Goal: Information Seeking & Learning: Learn about a topic

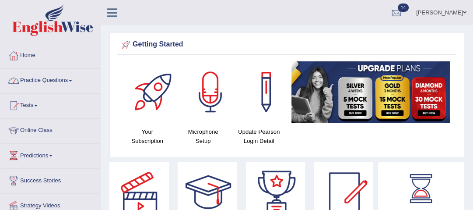
click at [72, 80] on span at bounding box center [71, 81] width 4 height 2
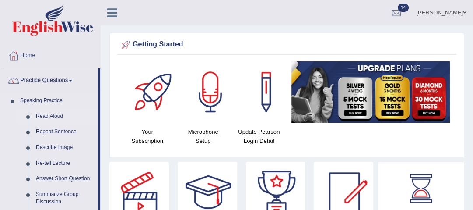
click at [60, 114] on link "Read Aloud" at bounding box center [65, 117] width 66 height 16
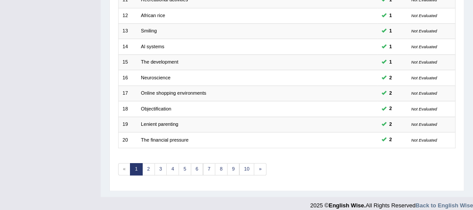
scroll to position [294, 0]
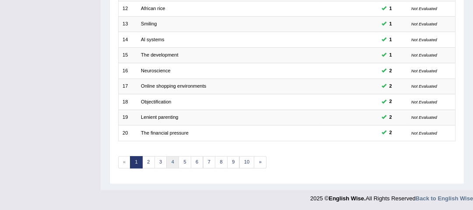
click at [169, 161] on link "4" at bounding box center [172, 162] width 13 height 12
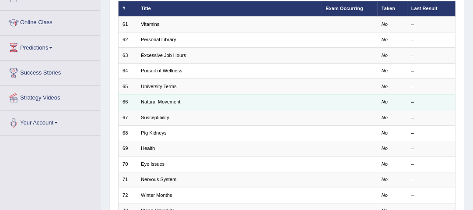
scroll to position [105, 0]
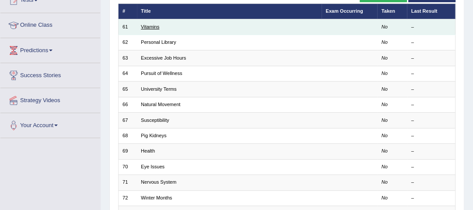
click at [150, 29] on link "Vitamins" at bounding box center [150, 26] width 18 height 5
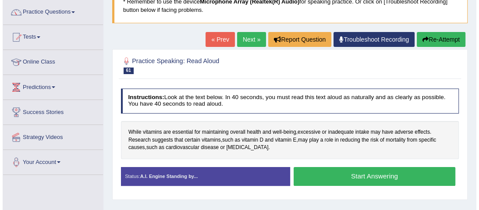
scroll to position [70, 0]
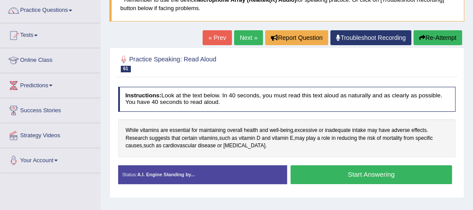
click at [366, 174] on button "Start Answering" at bounding box center [372, 174] width 162 height 19
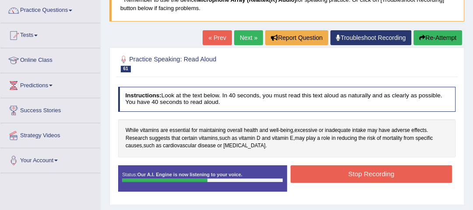
click at [356, 176] on button "Stop Recording" at bounding box center [372, 173] width 162 height 17
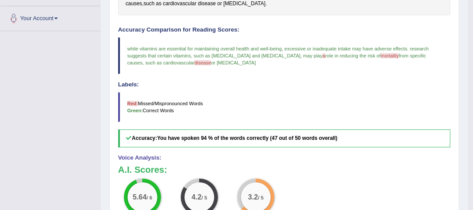
scroll to position [210, 0]
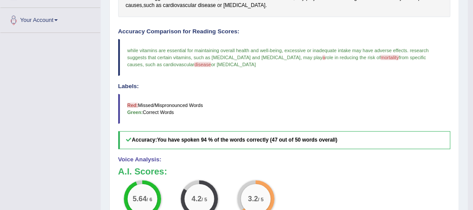
click at [381, 59] on span "mortality" at bounding box center [390, 57] width 18 height 5
click at [381, 58] on span "mortality" at bounding box center [390, 57] width 18 height 5
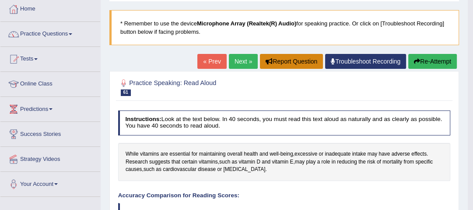
scroll to position [46, 0]
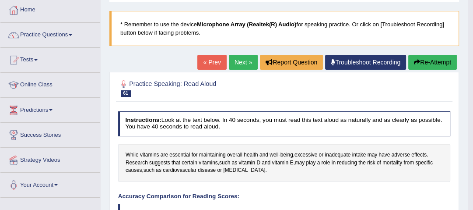
click at [249, 61] on link "Next »" at bounding box center [243, 62] width 29 height 15
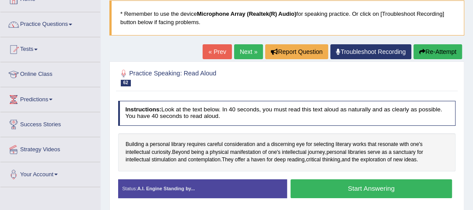
scroll to position [70, 0]
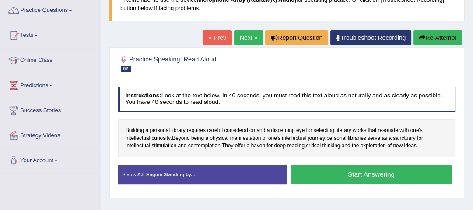
click at [373, 172] on button "Start Answering" at bounding box center [372, 174] width 162 height 19
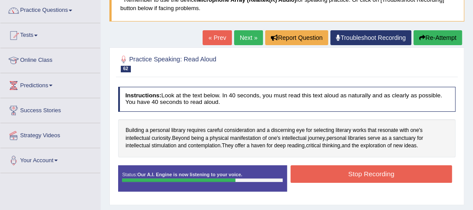
click at [385, 175] on button "Stop Recording" at bounding box center [372, 173] width 162 height 17
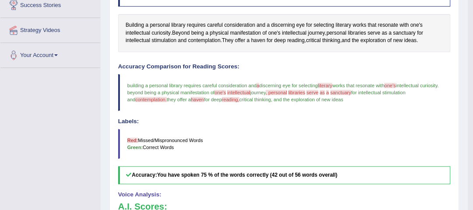
scroll to position [175, 0]
click at [331, 83] on span "literary" at bounding box center [325, 85] width 14 height 5
click at [331, 84] on span "literary" at bounding box center [325, 85] width 14 height 5
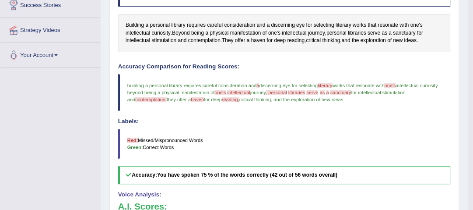
click at [332, 84] on span "literary" at bounding box center [325, 85] width 14 height 5
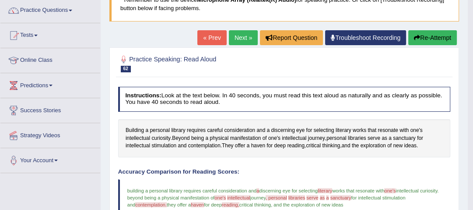
scroll to position [105, 0]
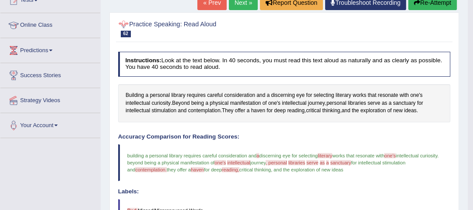
click at [125, 23] on div at bounding box center [123, 24] width 11 height 11
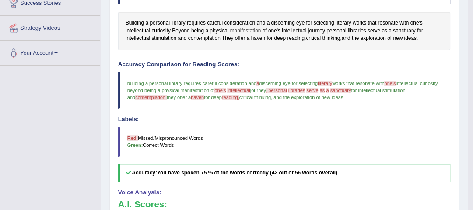
scroll to position [210, 0]
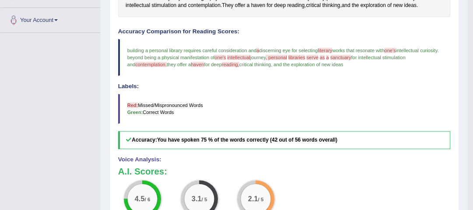
click at [331, 50] on span "literary" at bounding box center [325, 50] width 14 height 5
click at [306, 58] on span "libraries" at bounding box center [297, 57] width 17 height 5
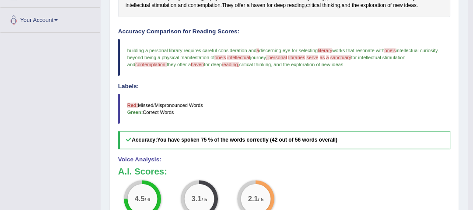
click at [250, 56] on span "intellectual" at bounding box center [238, 57] width 23 height 5
click at [234, 63] on span "reading," at bounding box center [231, 64] width 18 height 5
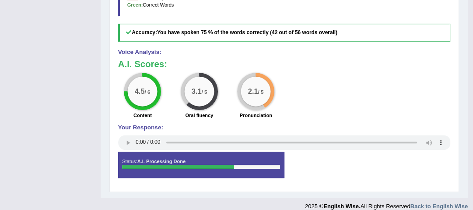
scroll to position [326, 0]
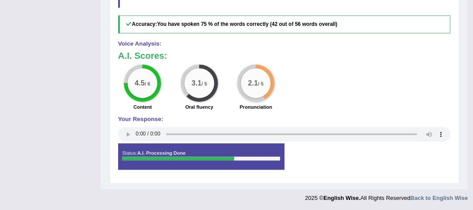
click at [335, 157] on div "Status: A.I. Processing Done Start Answering Stop Recording" at bounding box center [284, 160] width 333 height 34
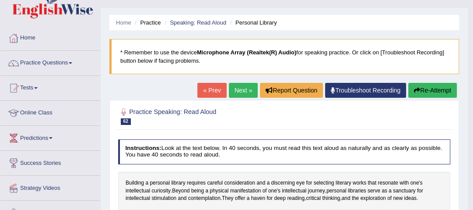
scroll to position [11, 0]
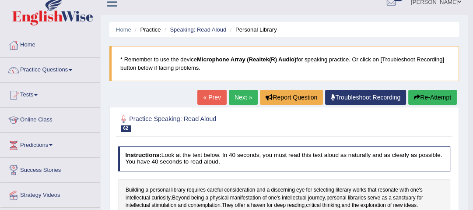
click at [244, 98] on link "Next »" at bounding box center [243, 97] width 29 height 15
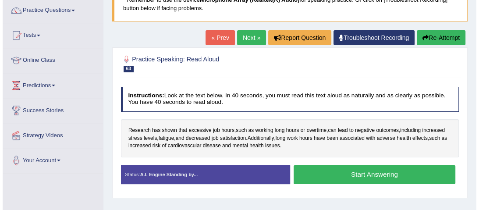
scroll to position [105, 0]
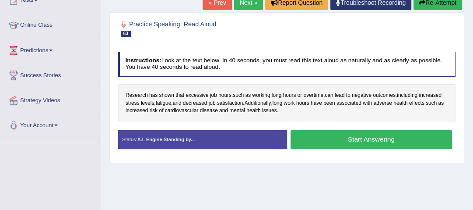
click at [321, 145] on button "Start Answering" at bounding box center [372, 139] width 162 height 19
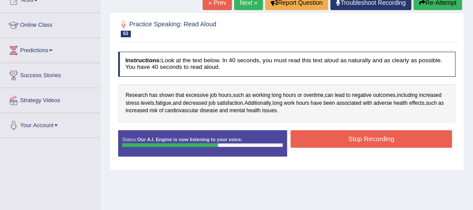
click at [326, 145] on button "Stop Recording" at bounding box center [372, 138] width 162 height 17
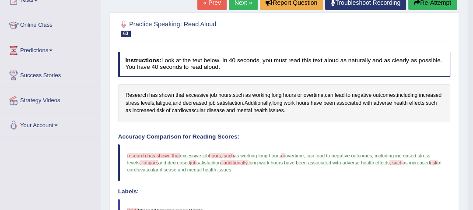
scroll to position [140, 0]
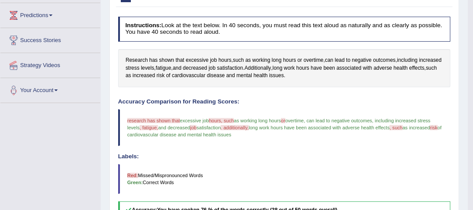
click at [238, 127] on span ". additionally," at bounding box center [235, 127] width 28 height 5
click at [220, 118] on span "hours, such" at bounding box center [221, 120] width 25 height 5
click at [172, 69] on span "fatigue" at bounding box center [164, 68] width 16 height 8
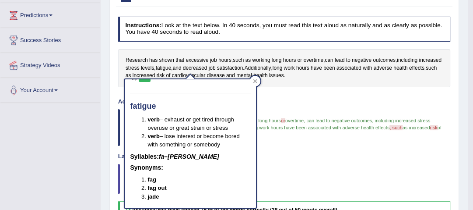
scroll to position [0, 0]
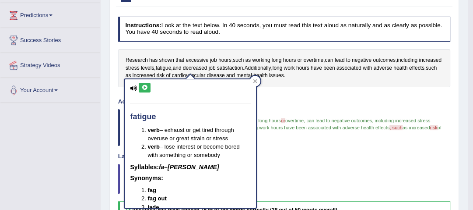
drag, startPoint x: 142, startPoint y: 86, endPoint x: 143, endPoint y: 91, distance: 4.9
click at [143, 87] on icon at bounding box center [144, 87] width 7 height 5
click at [146, 88] on icon at bounding box center [144, 87] width 7 height 5
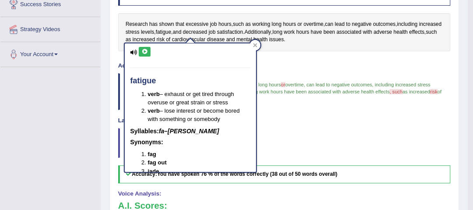
scroll to position [175, 0]
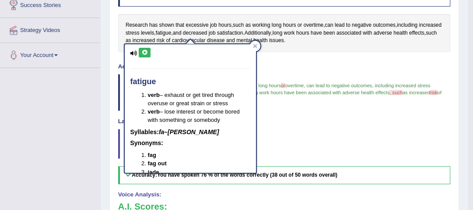
click at [145, 51] on icon at bounding box center [144, 52] width 7 height 5
click at [254, 45] on icon at bounding box center [256, 46] width 4 height 4
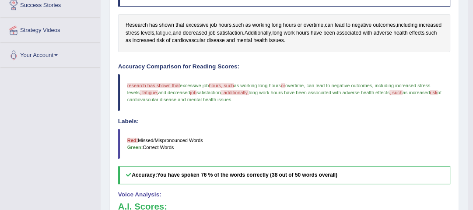
click at [172, 33] on span "fatigue" at bounding box center [164, 33] width 16 height 8
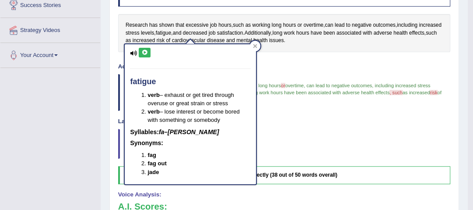
click at [147, 54] on icon at bounding box center [144, 52] width 7 height 5
click at [256, 46] on icon at bounding box center [256, 46] width 4 height 4
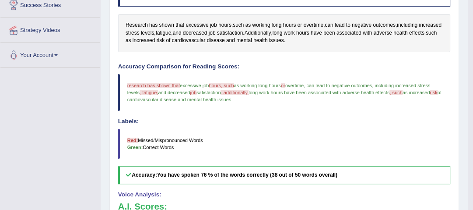
click at [241, 94] on span ". additionally," at bounding box center [235, 92] width 28 height 5
click at [242, 92] on span ". additionally," at bounding box center [235, 92] width 28 height 5
click at [239, 91] on span ". additionally," at bounding box center [235, 92] width 28 height 5
click at [272, 33] on span "Additionally" at bounding box center [258, 33] width 27 height 8
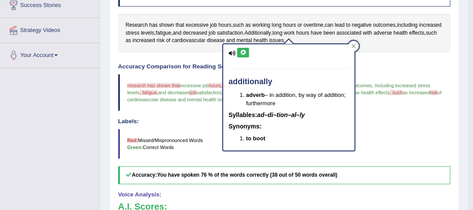
click at [241, 50] on icon at bounding box center [243, 52] width 7 height 5
click at [356, 45] on div at bounding box center [354, 46] width 11 height 11
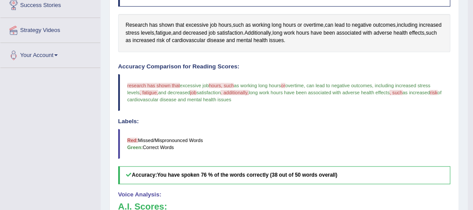
click at [286, 84] on span "or" at bounding box center [283, 85] width 4 height 5
click at [302, 25] on span "or" at bounding box center [300, 25] width 5 height 8
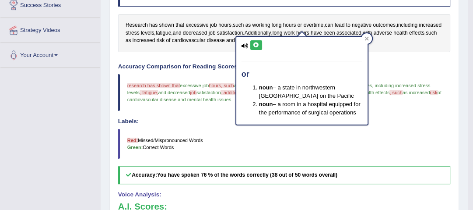
click at [257, 46] on icon at bounding box center [256, 44] width 7 height 5
click at [369, 40] on div at bounding box center [367, 38] width 11 height 11
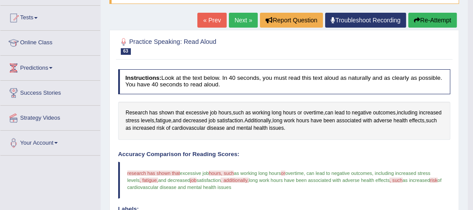
scroll to position [0, 0]
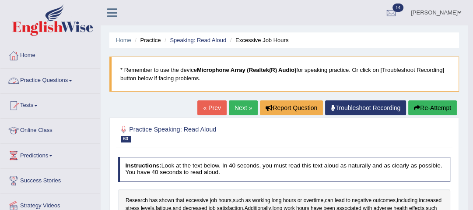
click at [72, 81] on span at bounding box center [71, 81] width 4 height 2
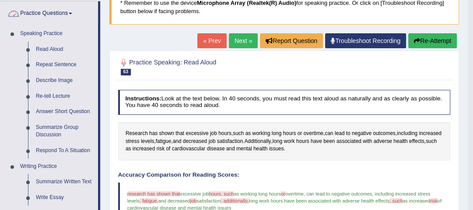
scroll to position [70, 0]
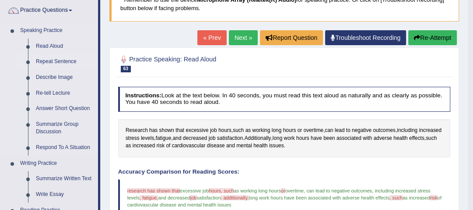
click at [68, 62] on link "Repeat Sentence" at bounding box center [65, 62] width 66 height 16
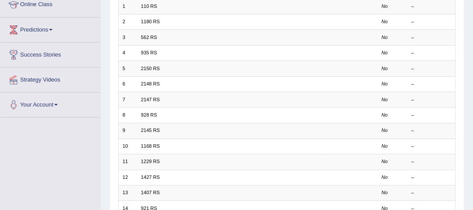
scroll to position [14, 0]
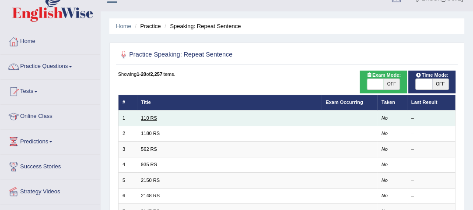
click at [149, 118] on link "110 RS" at bounding box center [149, 117] width 16 height 5
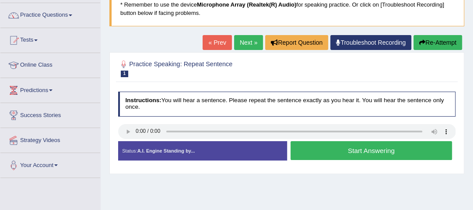
scroll to position [70, 0]
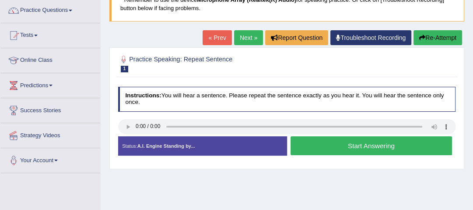
click at [339, 149] on button "Start Answering" at bounding box center [372, 145] width 162 height 19
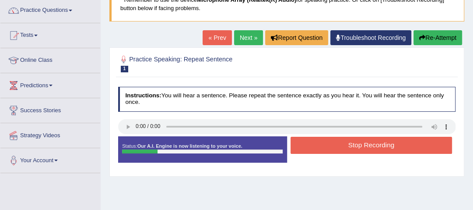
click at [348, 143] on button "Stop Recording" at bounding box center [372, 145] width 162 height 17
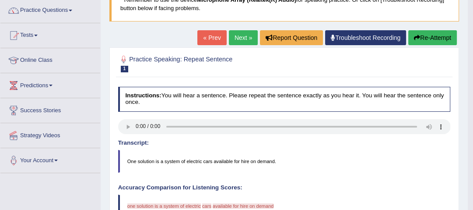
click at [238, 35] on link "Next »" at bounding box center [243, 37] width 29 height 15
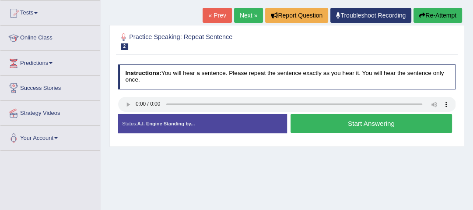
scroll to position [105, 0]
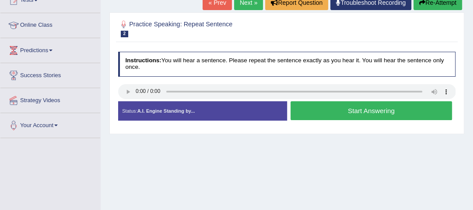
click at [325, 111] on button "Start Answering" at bounding box center [372, 110] width 162 height 19
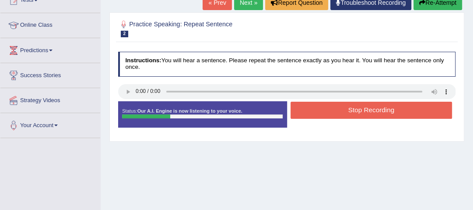
click at [352, 112] on button "Stop Recording" at bounding box center [372, 110] width 162 height 17
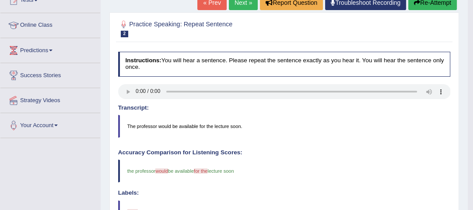
click at [241, 0] on link "Next »" at bounding box center [243, 2] width 29 height 15
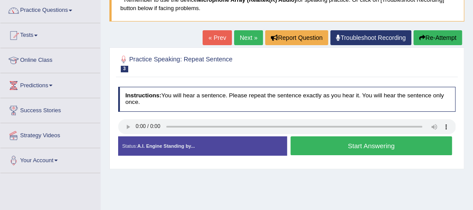
scroll to position [105, 0]
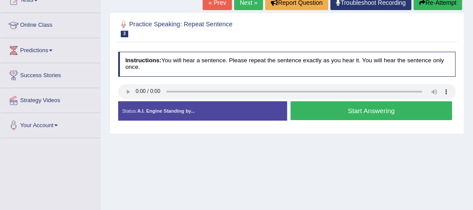
click at [371, 110] on button "Start Answering" at bounding box center [372, 110] width 162 height 19
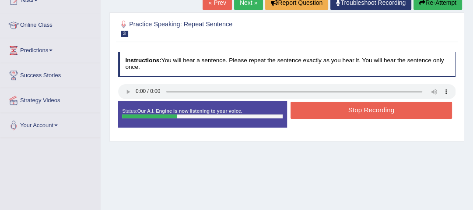
click at [369, 110] on button "Stop Recording" at bounding box center [372, 110] width 162 height 17
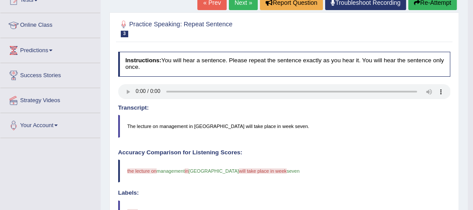
click at [245, 1] on link "Next »" at bounding box center [243, 2] width 29 height 15
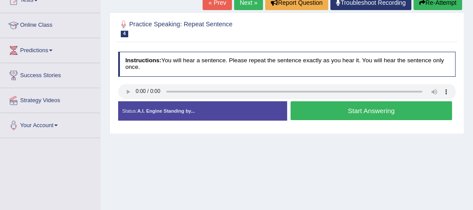
click at [371, 109] on button "Start Answering" at bounding box center [372, 110] width 162 height 19
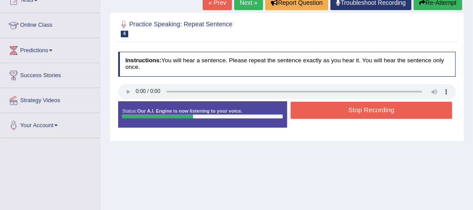
click at [367, 109] on button "Stop Recording" at bounding box center [372, 110] width 162 height 17
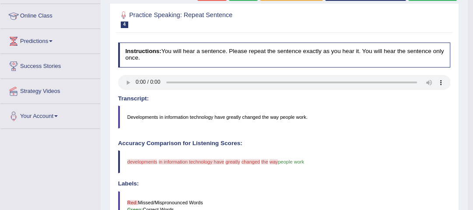
scroll to position [105, 0]
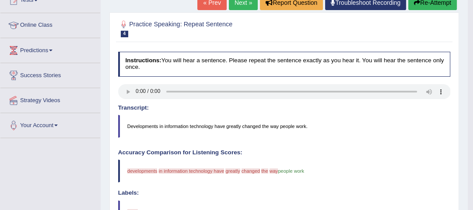
click at [242, 5] on link "Next »" at bounding box center [243, 2] width 29 height 15
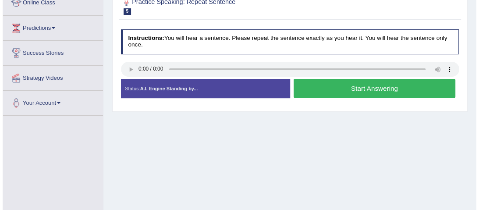
scroll to position [140, 0]
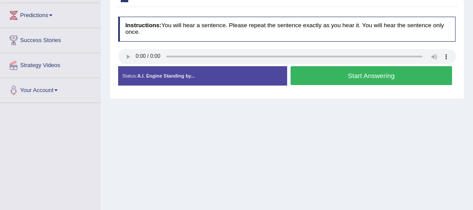
drag, startPoint x: 358, startPoint y: 77, endPoint x: 284, endPoint y: 107, distance: 80.2
click at [284, 107] on div "Home Practice Speaking: Repeat Sentence 2150 RS * Remember to use the device Mi…" at bounding box center [287, 79] width 373 height 438
click at [375, 73] on button "Start Answering" at bounding box center [372, 75] width 162 height 19
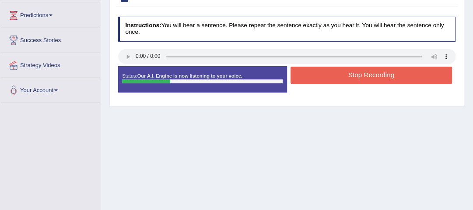
click at [385, 72] on button "Stop Recording" at bounding box center [372, 75] width 162 height 17
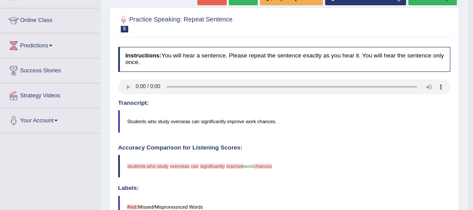
scroll to position [105, 0]
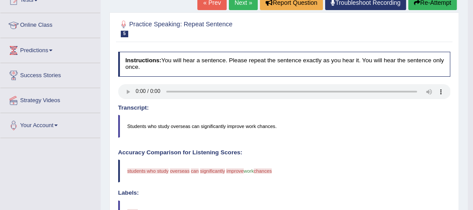
click at [243, 5] on link "Next »" at bounding box center [243, 2] width 29 height 15
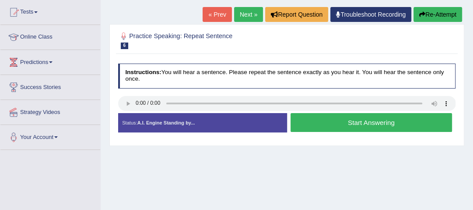
scroll to position [105, 0]
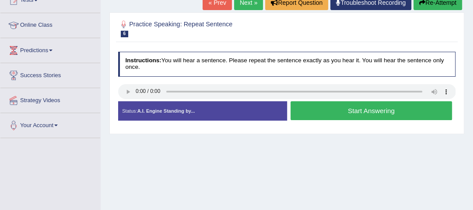
click at [382, 112] on button "Start Answering" at bounding box center [372, 110] width 162 height 19
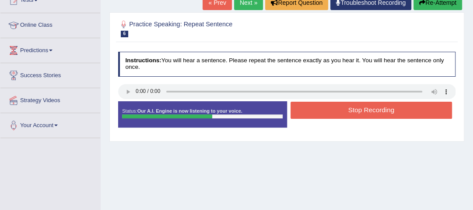
click at [382, 112] on button "Stop Recording" at bounding box center [372, 110] width 162 height 17
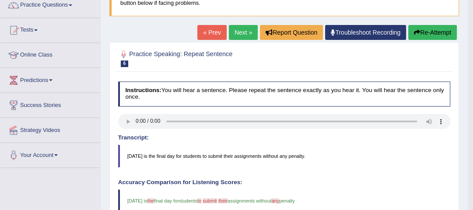
scroll to position [70, 0]
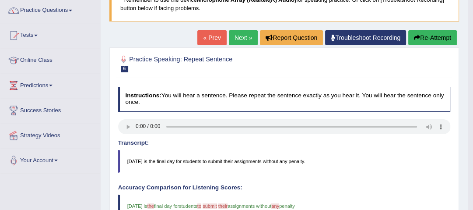
click at [242, 37] on link "Next »" at bounding box center [243, 37] width 29 height 15
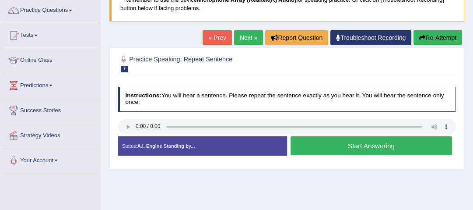
click at [389, 147] on button "Start Answering" at bounding box center [372, 145] width 162 height 19
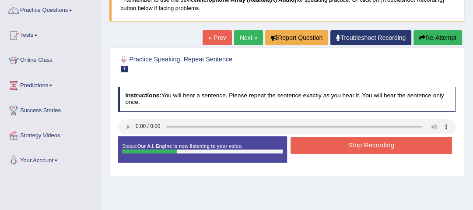
click at [400, 141] on button "Stop Recording" at bounding box center [372, 145] width 162 height 17
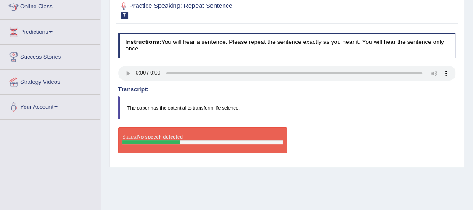
scroll to position [105, 0]
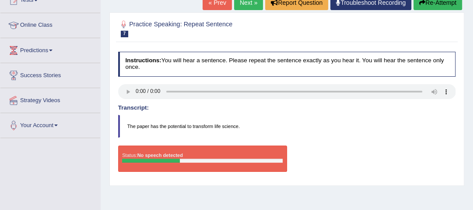
click at [245, 7] on link "Next »" at bounding box center [248, 2] width 29 height 15
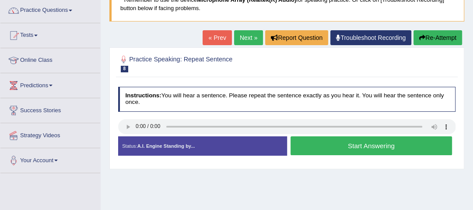
scroll to position [105, 0]
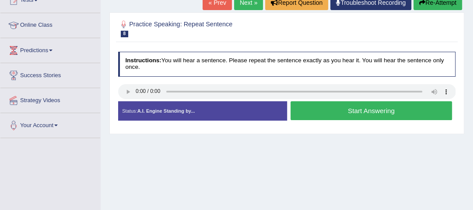
click at [368, 107] on button "Start Answering" at bounding box center [372, 110] width 162 height 19
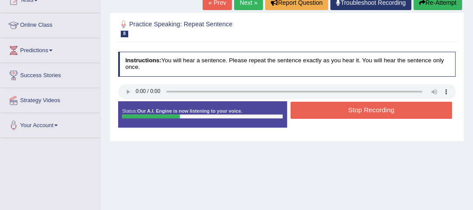
click at [373, 109] on button "Stop Recording" at bounding box center [372, 110] width 162 height 17
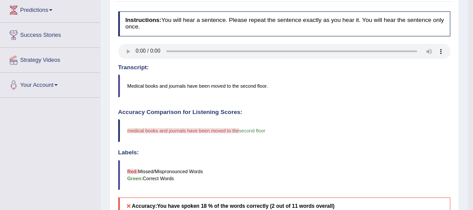
scroll to position [70, 0]
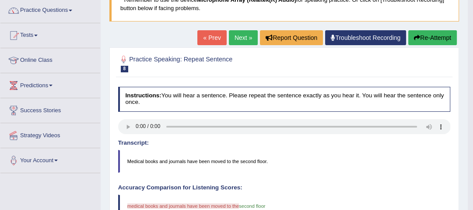
click at [432, 42] on button "Re-Attempt" at bounding box center [433, 37] width 49 height 15
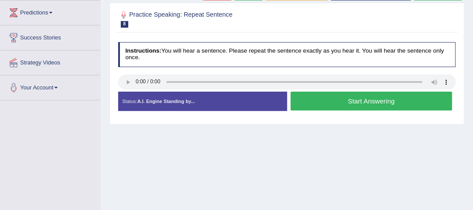
click at [385, 104] on button "Start Answering" at bounding box center [372, 101] width 162 height 19
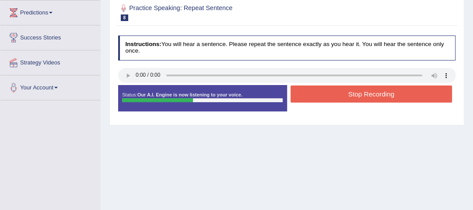
click at [386, 95] on button "Stop Recording" at bounding box center [372, 93] width 162 height 17
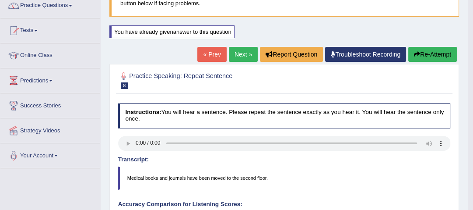
scroll to position [73, 0]
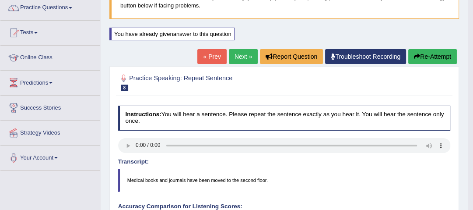
click at [242, 53] on link "Next »" at bounding box center [243, 56] width 29 height 15
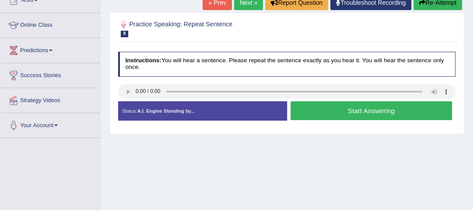
click at [369, 109] on button "Start Answering" at bounding box center [372, 110] width 162 height 19
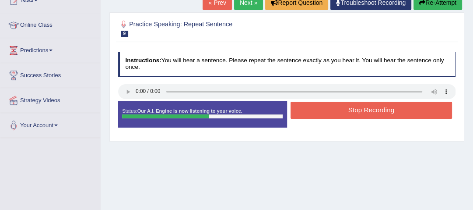
click at [376, 110] on button "Stop Recording" at bounding box center [372, 110] width 162 height 17
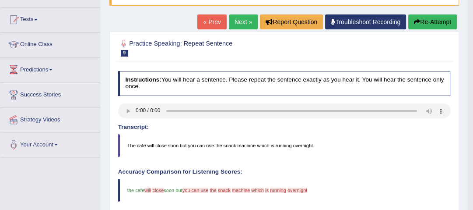
scroll to position [70, 0]
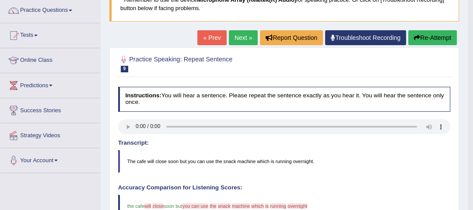
click at [425, 37] on button "Re-Attempt" at bounding box center [433, 37] width 49 height 15
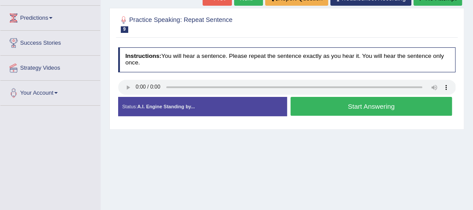
scroll to position [143, 0]
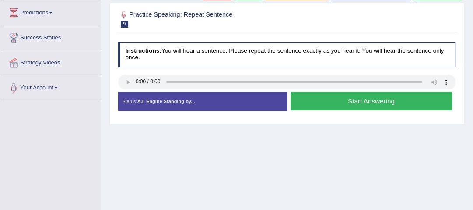
click at [373, 102] on button "Start Answering" at bounding box center [372, 101] width 162 height 19
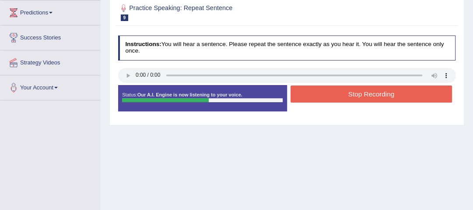
click at [378, 85] on button "Stop Recording" at bounding box center [372, 93] width 162 height 17
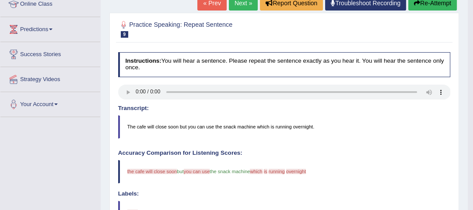
scroll to position [108, 0]
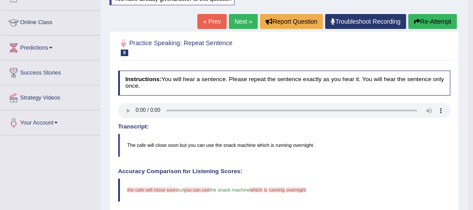
click at [239, 23] on link "Next »" at bounding box center [243, 21] width 29 height 15
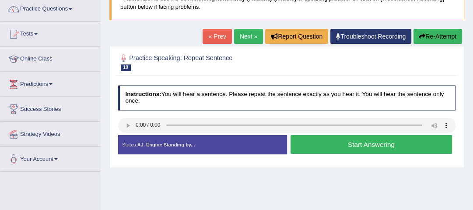
scroll to position [105, 0]
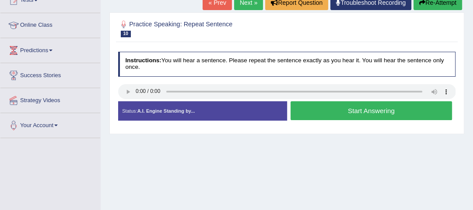
click at [380, 112] on button "Start Answering" at bounding box center [372, 110] width 162 height 19
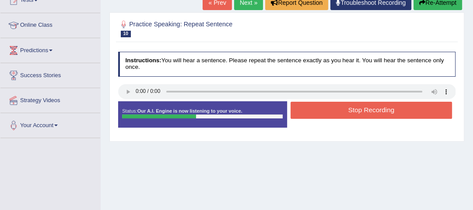
click at [424, 110] on button "Stop Recording" at bounding box center [372, 110] width 162 height 17
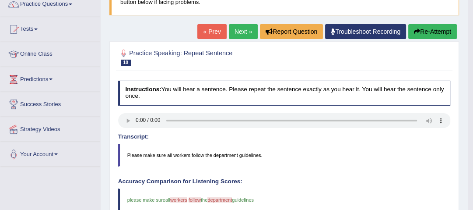
scroll to position [70, 0]
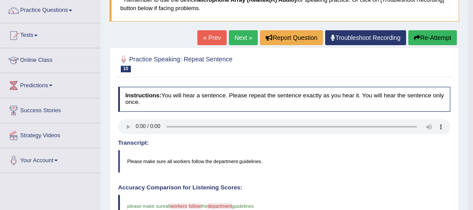
click at [240, 33] on link "Next »" at bounding box center [243, 37] width 29 height 15
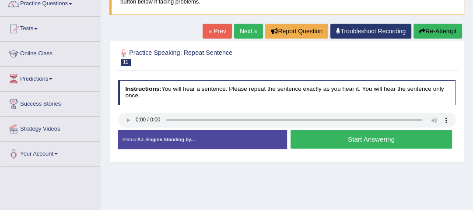
scroll to position [105, 0]
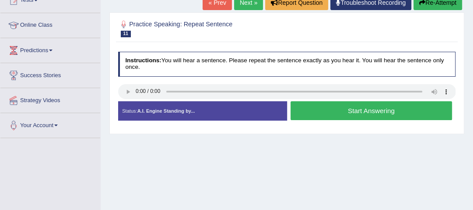
click at [362, 109] on button "Start Answering" at bounding box center [372, 110] width 162 height 19
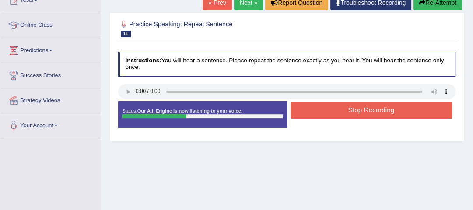
click at [375, 110] on button "Stop Recording" at bounding box center [372, 110] width 162 height 17
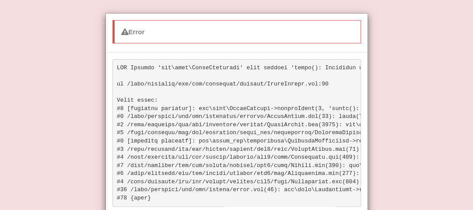
scroll to position [56, 0]
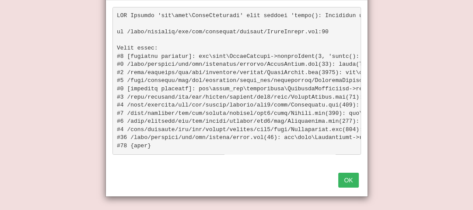
click at [343, 177] on button "OK" at bounding box center [349, 180] width 20 height 15
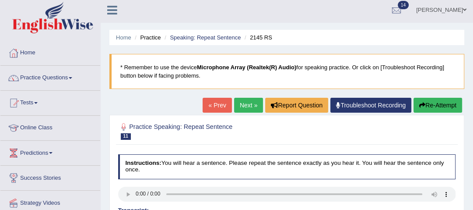
scroll to position [0, 0]
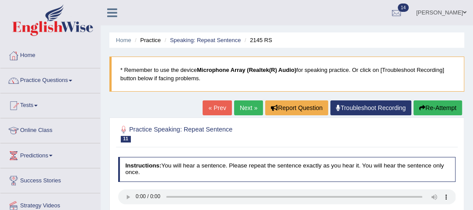
click at [451, 106] on button "Re-Attempt" at bounding box center [438, 107] width 49 height 15
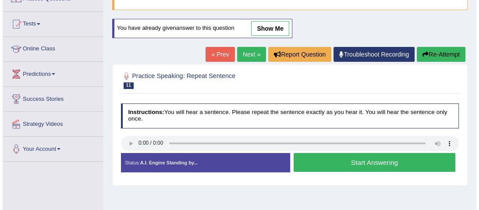
scroll to position [105, 0]
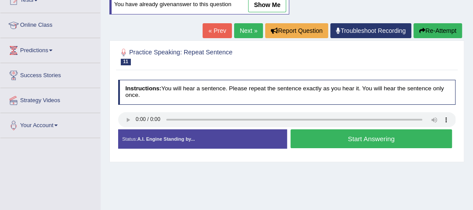
click at [335, 140] on button "Start Answering" at bounding box center [372, 138] width 162 height 19
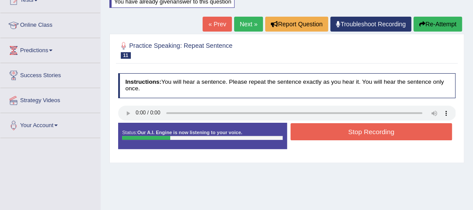
click at [368, 129] on button "Stop Recording" at bounding box center [372, 131] width 162 height 17
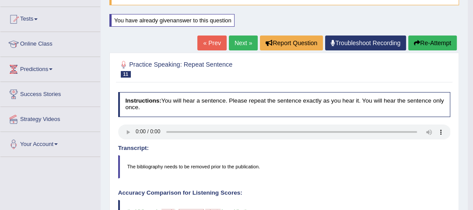
scroll to position [70, 0]
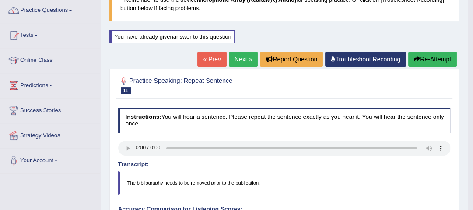
click at [249, 60] on link "Next »" at bounding box center [243, 59] width 29 height 15
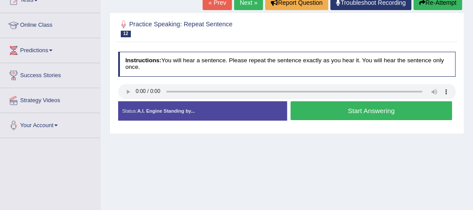
click at [381, 108] on button "Start Answering" at bounding box center [372, 110] width 162 height 19
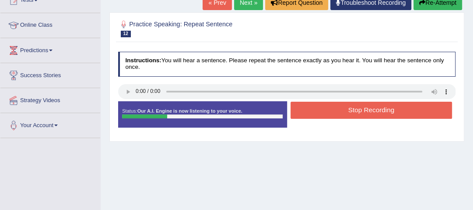
click at [381, 108] on button "Stop Recording" at bounding box center [372, 110] width 162 height 17
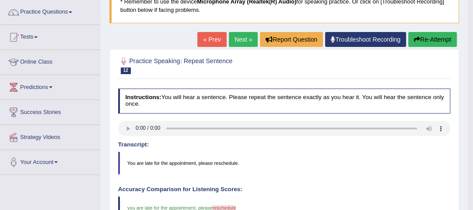
scroll to position [35, 0]
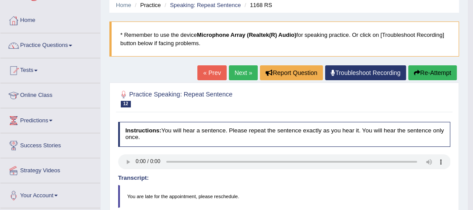
click at [245, 71] on link "Next »" at bounding box center [243, 72] width 29 height 15
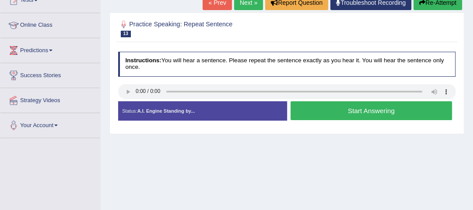
click at [368, 112] on button "Start Answering" at bounding box center [372, 110] width 162 height 19
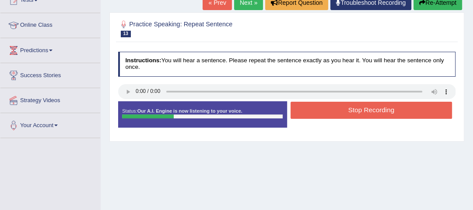
click at [379, 113] on button "Stop Recording" at bounding box center [372, 110] width 162 height 17
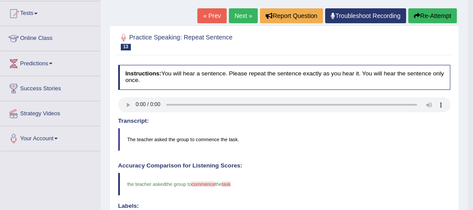
scroll to position [70, 0]
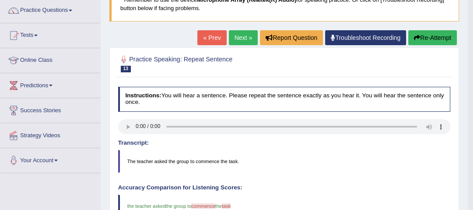
click at [244, 34] on link "Next »" at bounding box center [243, 37] width 29 height 15
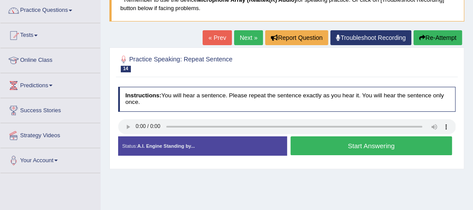
click at [378, 146] on button "Start Answering" at bounding box center [372, 145] width 162 height 19
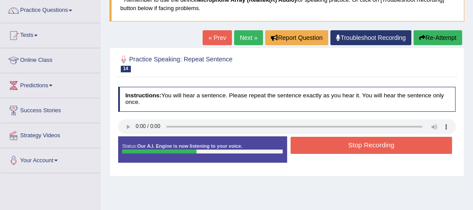
click at [378, 142] on button "Stop Recording" at bounding box center [372, 145] width 162 height 17
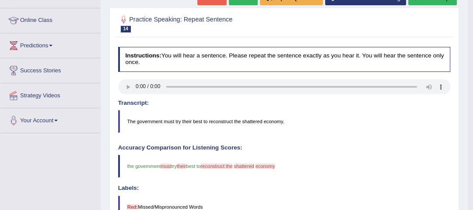
scroll to position [105, 0]
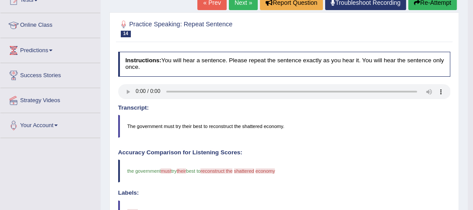
click at [240, 3] on link "Next »" at bounding box center [243, 2] width 29 height 15
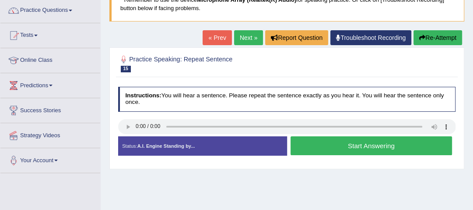
click at [346, 145] on button "Start Answering" at bounding box center [372, 145] width 162 height 19
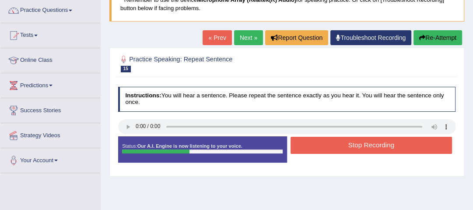
click at [376, 148] on button "Stop Recording" at bounding box center [372, 145] width 162 height 17
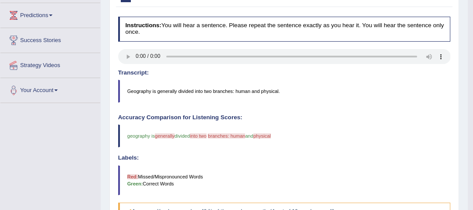
scroll to position [105, 0]
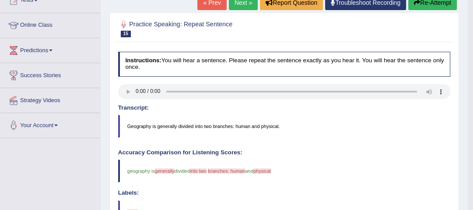
click at [434, 1] on button "Re-Attempt" at bounding box center [433, 2] width 49 height 15
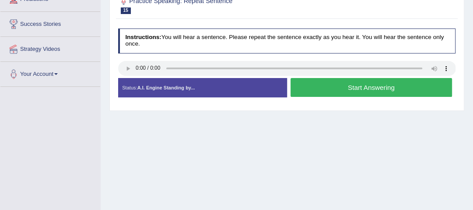
click at [356, 88] on button "Start Answering" at bounding box center [372, 87] width 162 height 19
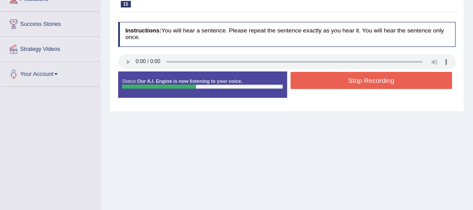
click at [392, 83] on button "Stop Recording" at bounding box center [372, 80] width 162 height 17
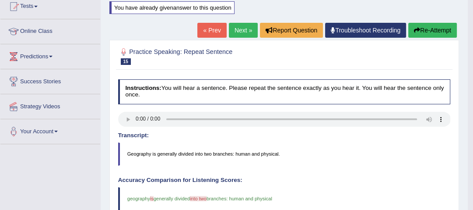
scroll to position [86, 0]
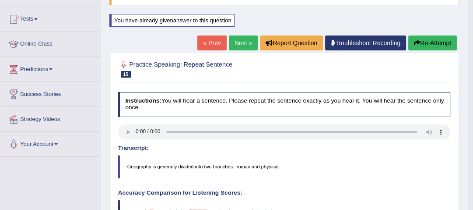
click at [235, 41] on link "Next »" at bounding box center [243, 42] width 29 height 15
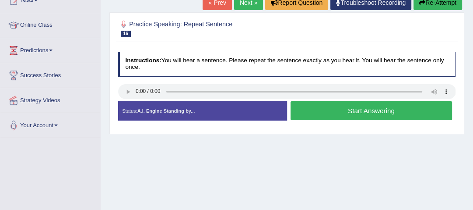
click at [361, 111] on button "Start Answering" at bounding box center [372, 110] width 162 height 19
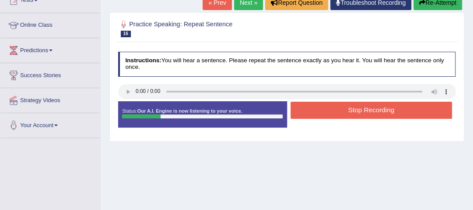
click at [361, 109] on button "Stop Recording" at bounding box center [372, 110] width 162 height 17
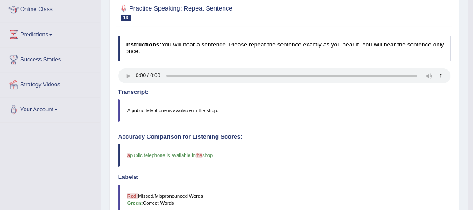
scroll to position [105, 0]
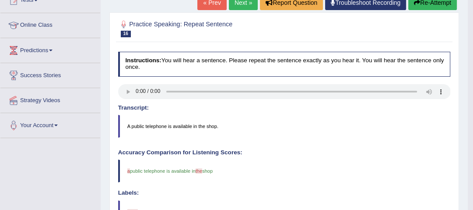
click at [244, 5] on link "Next »" at bounding box center [243, 2] width 29 height 15
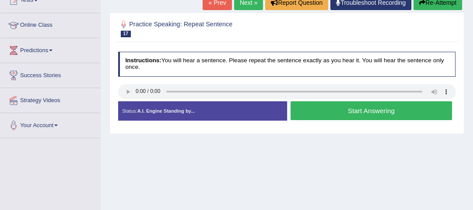
click at [370, 109] on button "Start Answering" at bounding box center [372, 110] width 162 height 19
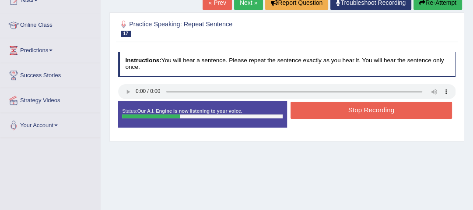
click at [371, 111] on button "Stop Recording" at bounding box center [372, 110] width 162 height 17
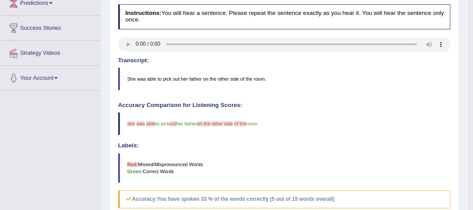
scroll to position [105, 0]
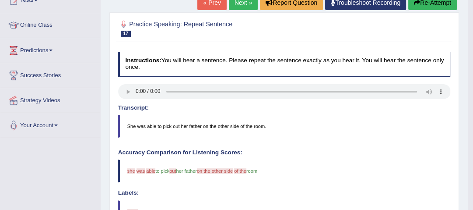
click at [247, 4] on link "Next »" at bounding box center [243, 2] width 29 height 15
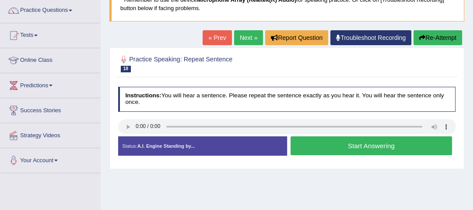
scroll to position [105, 0]
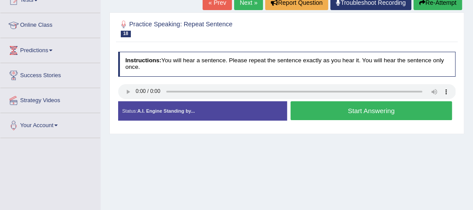
click at [353, 109] on button "Start Answering" at bounding box center [372, 110] width 162 height 19
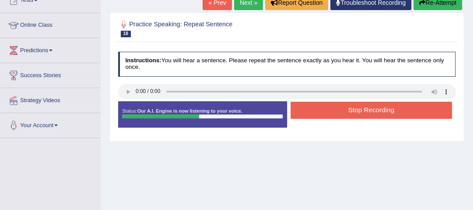
click at [355, 110] on button "Stop Recording" at bounding box center [372, 110] width 162 height 17
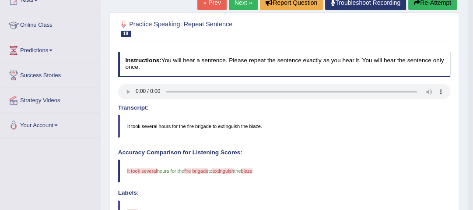
scroll to position [70, 0]
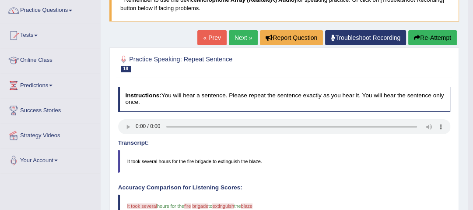
click at [243, 30] on link "Next »" at bounding box center [243, 37] width 29 height 15
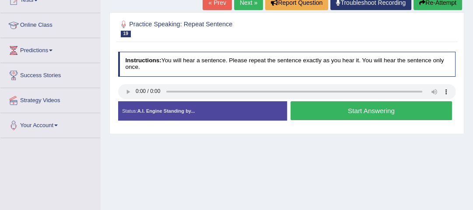
click at [351, 109] on button "Start Answering" at bounding box center [372, 110] width 162 height 19
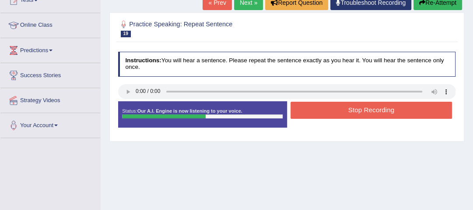
click at [376, 112] on button "Stop Recording" at bounding box center [372, 110] width 162 height 17
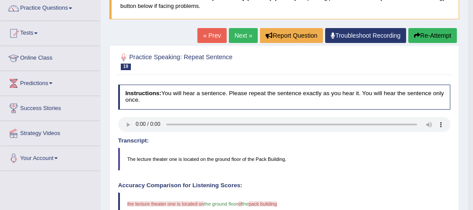
scroll to position [70, 0]
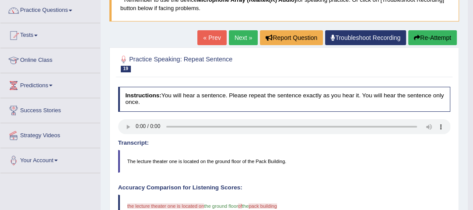
click at [240, 36] on link "Next »" at bounding box center [243, 37] width 29 height 15
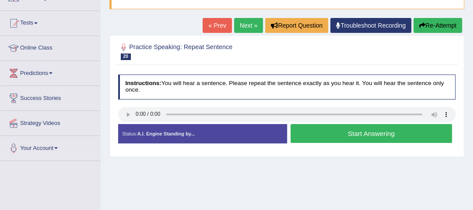
scroll to position [105, 0]
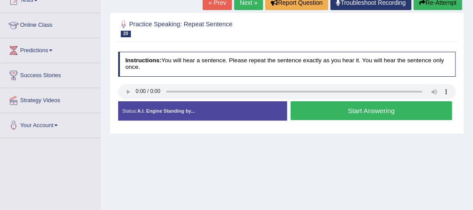
click at [369, 109] on button "Start Answering" at bounding box center [372, 110] width 162 height 19
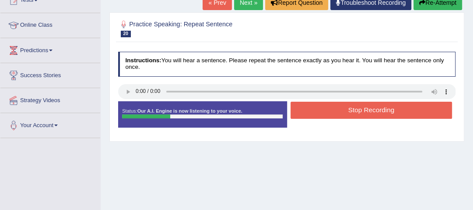
click at [375, 111] on button "Stop Recording" at bounding box center [372, 110] width 162 height 17
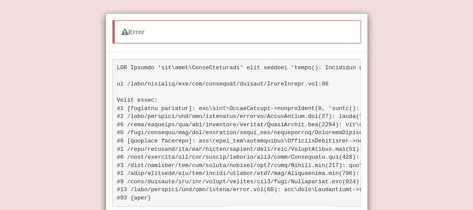
scroll to position [56, 0]
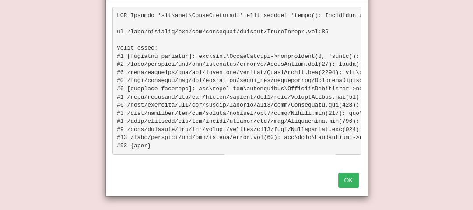
click at [349, 180] on button "OK" at bounding box center [349, 180] width 20 height 15
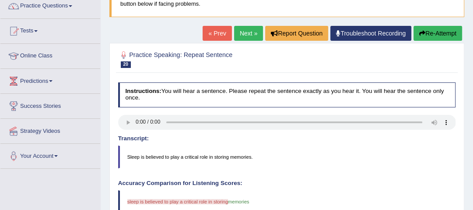
scroll to position [70, 0]
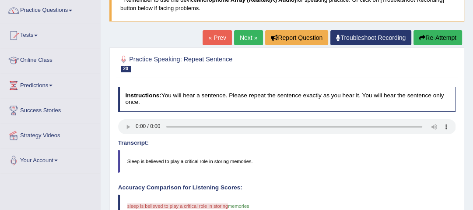
click at [443, 41] on button "Re-Attempt" at bounding box center [438, 37] width 49 height 15
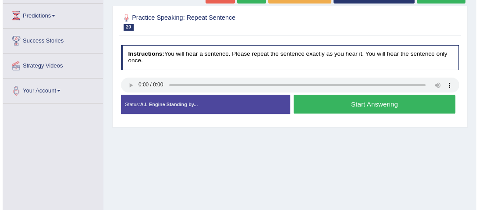
scroll to position [143, 0]
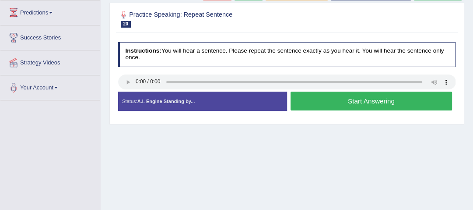
click at [378, 100] on button "Start Answering" at bounding box center [372, 101] width 162 height 19
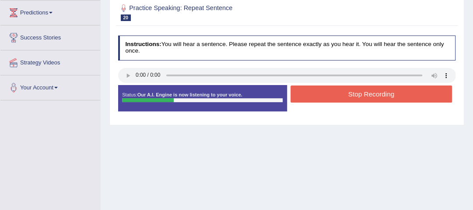
click at [379, 93] on button "Stop Recording" at bounding box center [372, 93] width 162 height 17
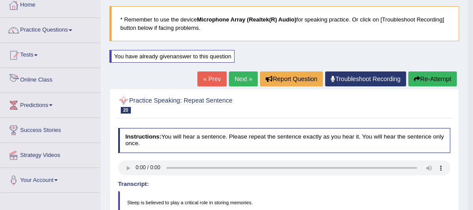
scroll to position [38, 0]
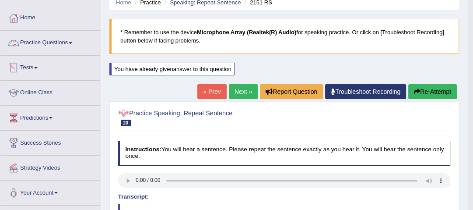
click at [72, 42] on span at bounding box center [71, 43] width 4 height 2
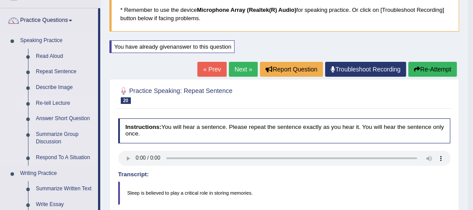
scroll to position [73, 0]
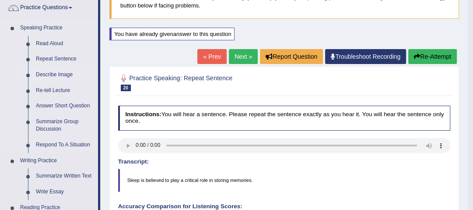
click at [65, 76] on link "Describe Image" at bounding box center [65, 75] width 66 height 16
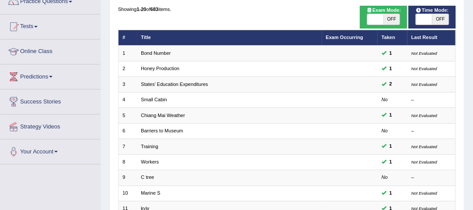
scroll to position [105, 0]
